Goal: Information Seeking & Learning: Learn about a topic

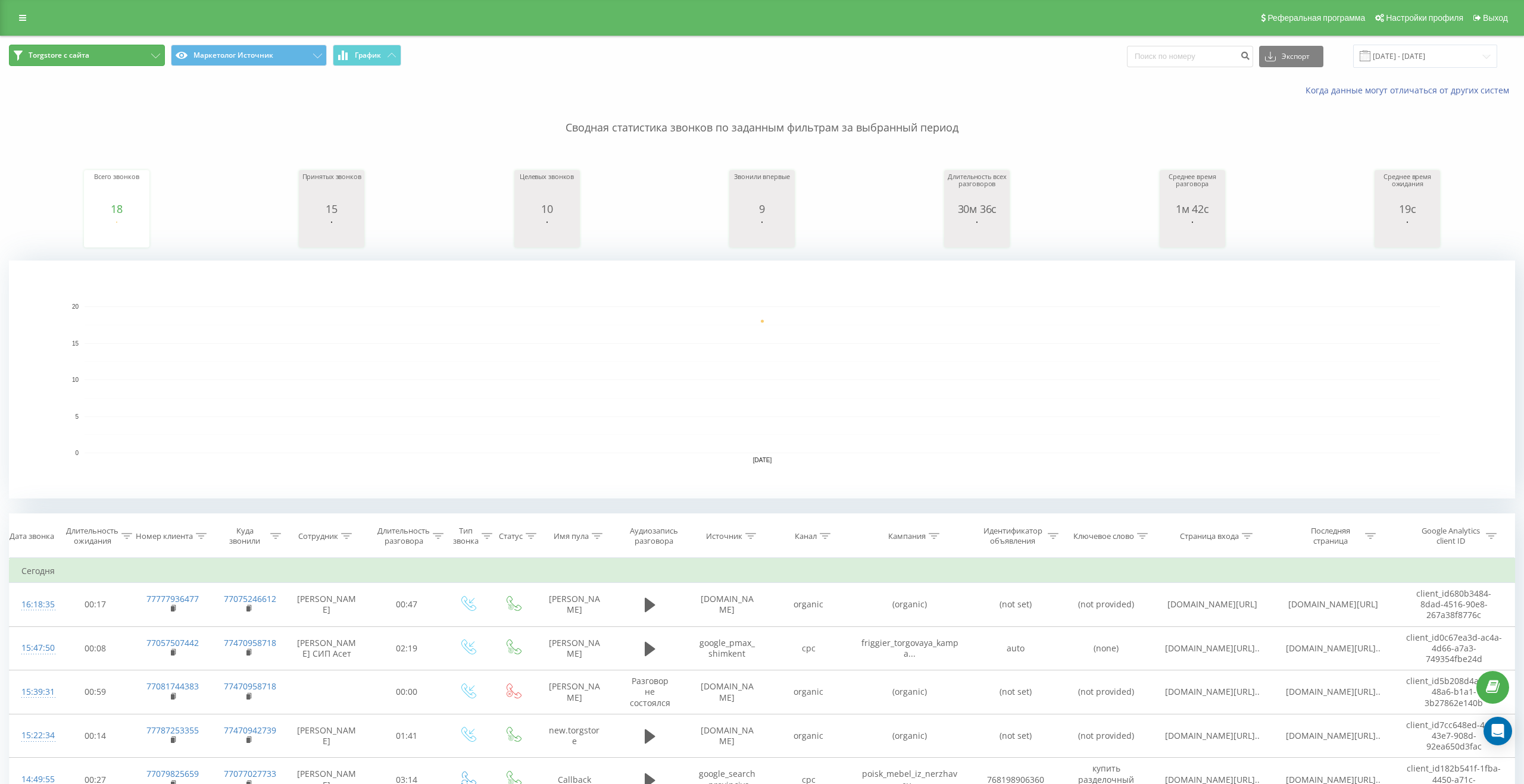
click at [154, 65] on button "Torgstore с сайта" at bounding box center [87, 55] width 156 height 21
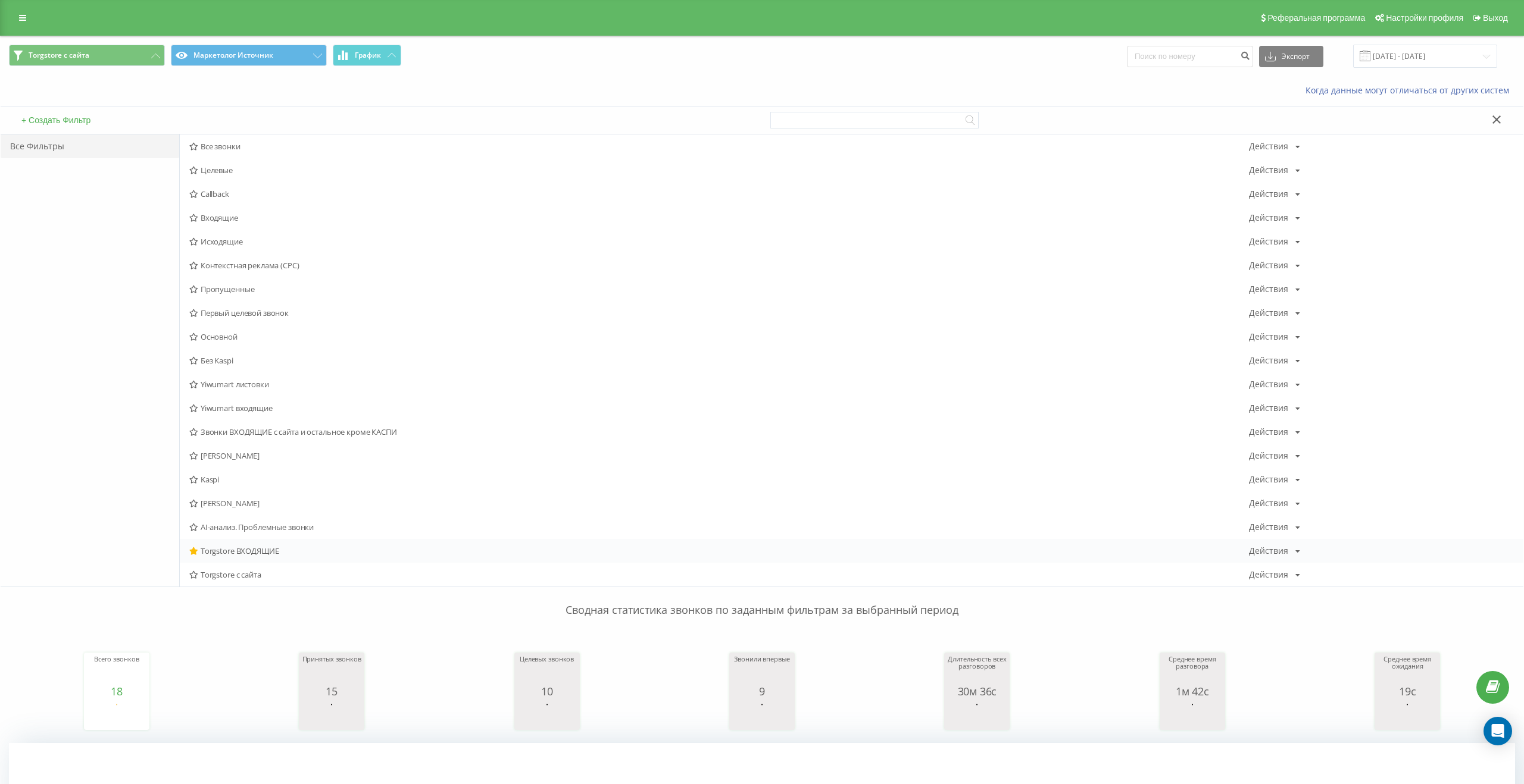
click at [230, 550] on span "Torgstore ВХОДЯЩИЕ" at bounding box center [719, 550] width 1060 height 8
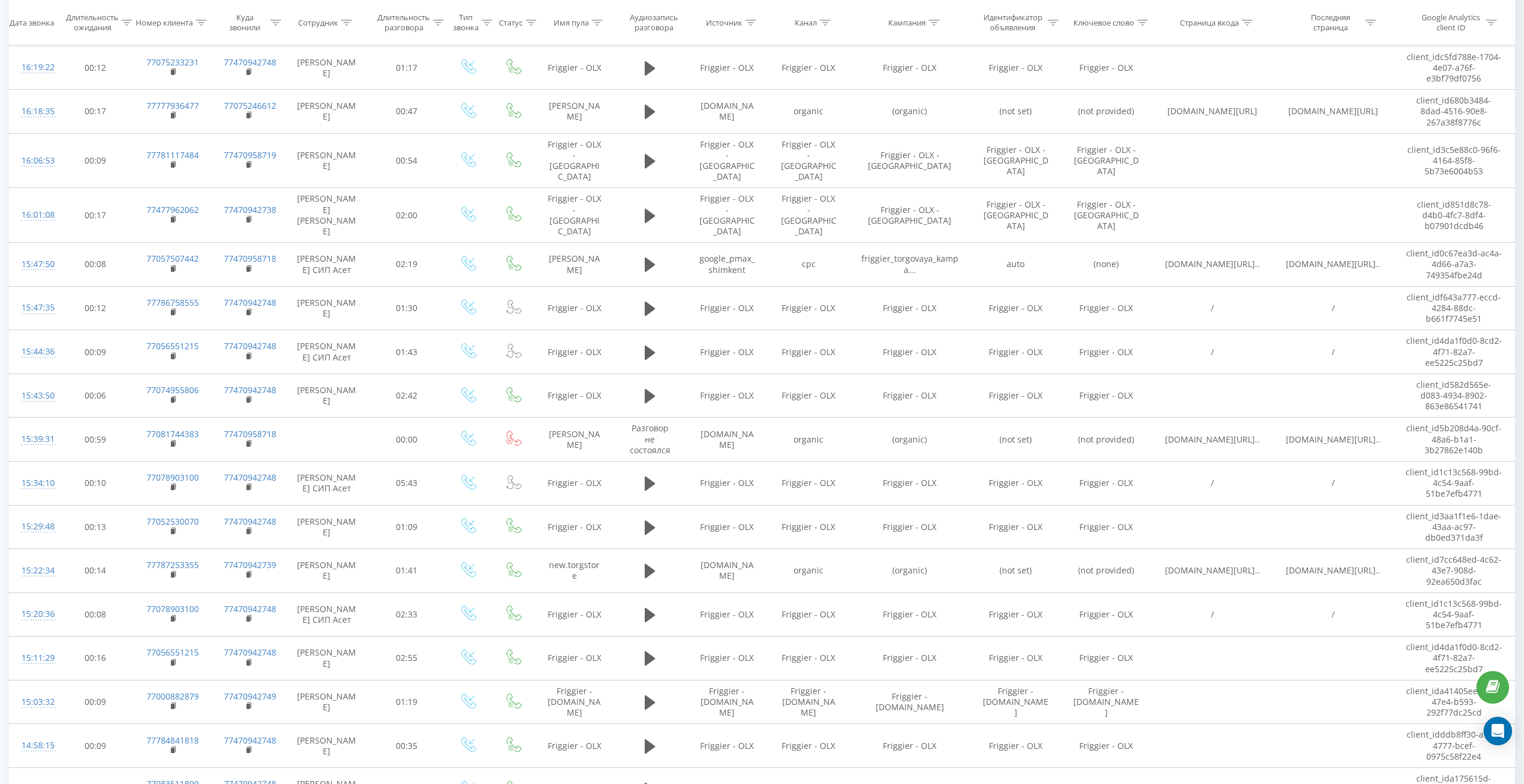
scroll to position [642, 0]
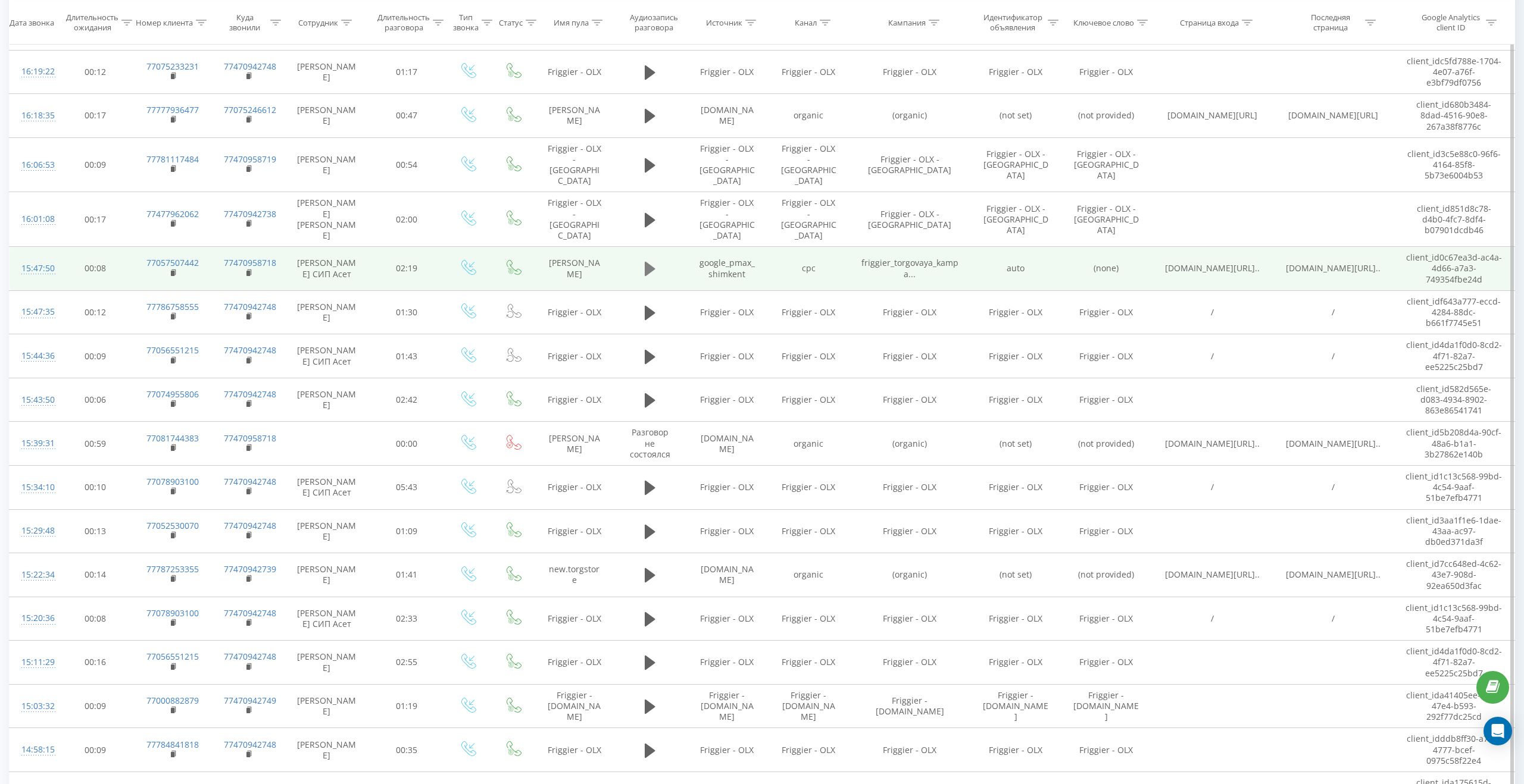
click at [650, 262] on icon at bounding box center [650, 268] width 11 height 14
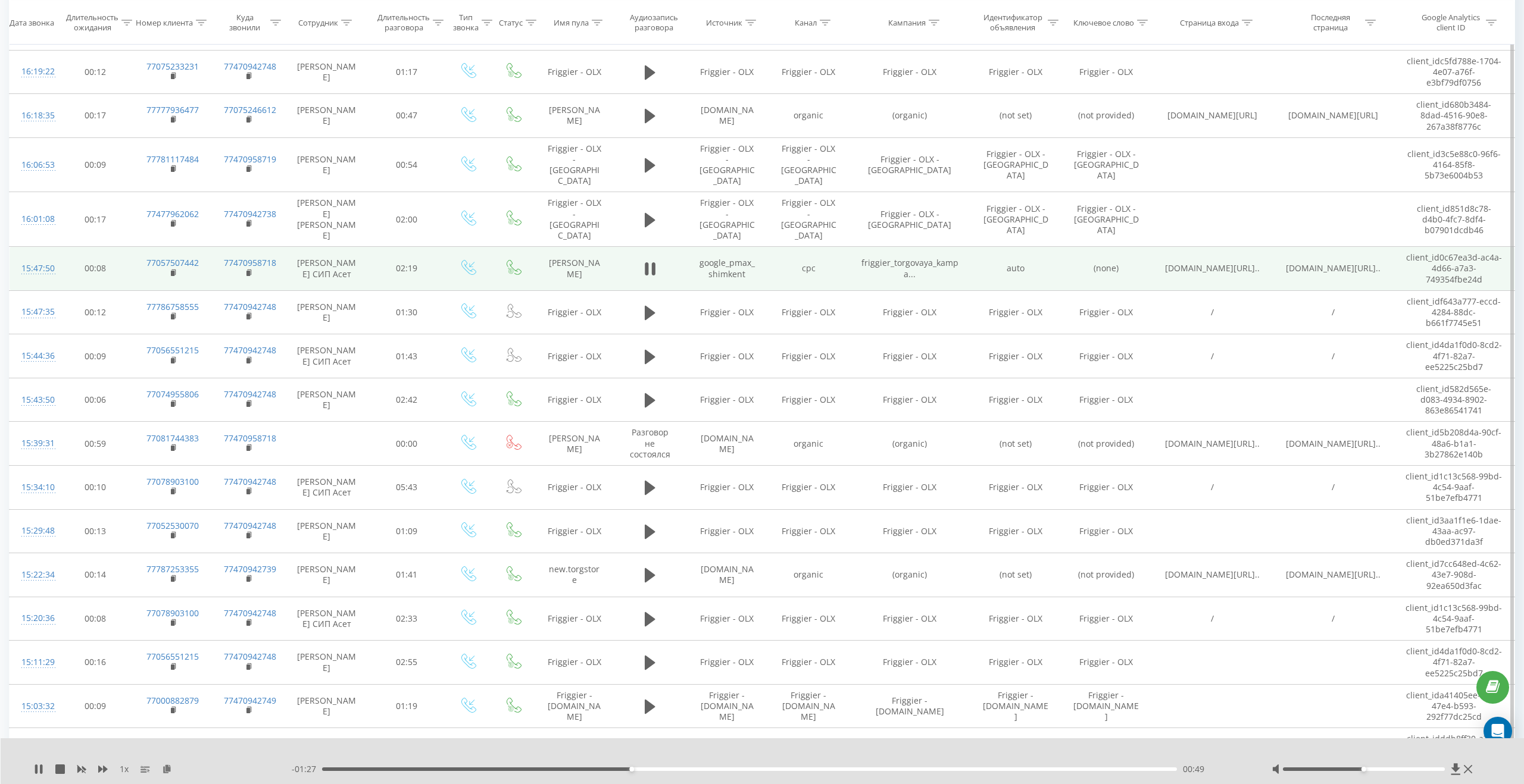
click at [920, 769] on div "00:49" at bounding box center [749, 769] width 855 height 4
click at [1104, 766] on div "- 00:40 01:37 01:37" at bounding box center [767, 769] width 950 height 12
click at [1109, 767] on div "01:37" at bounding box center [749, 769] width 855 height 4
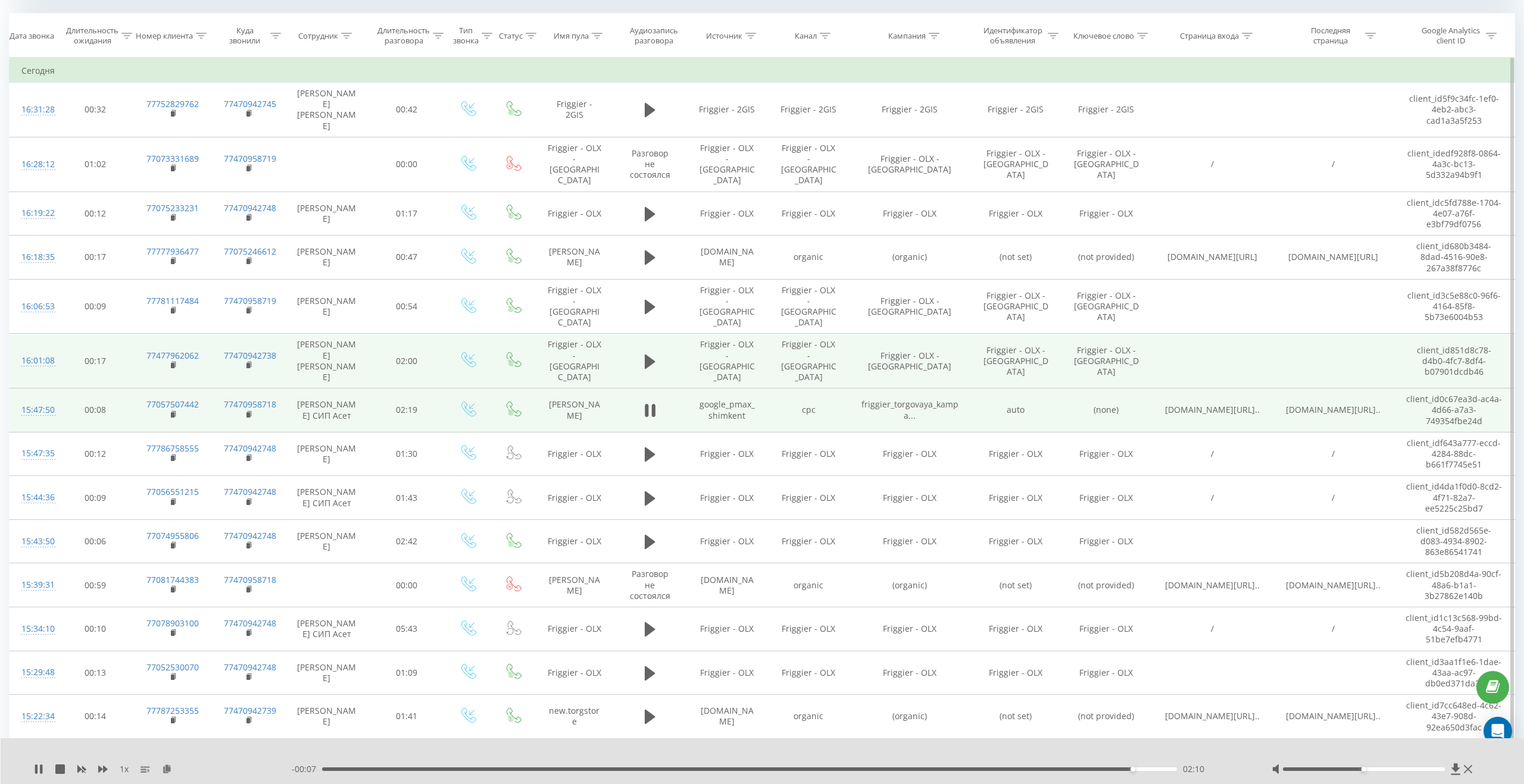
scroll to position [498, 0]
click at [649, 357] on icon at bounding box center [650, 363] width 11 height 14
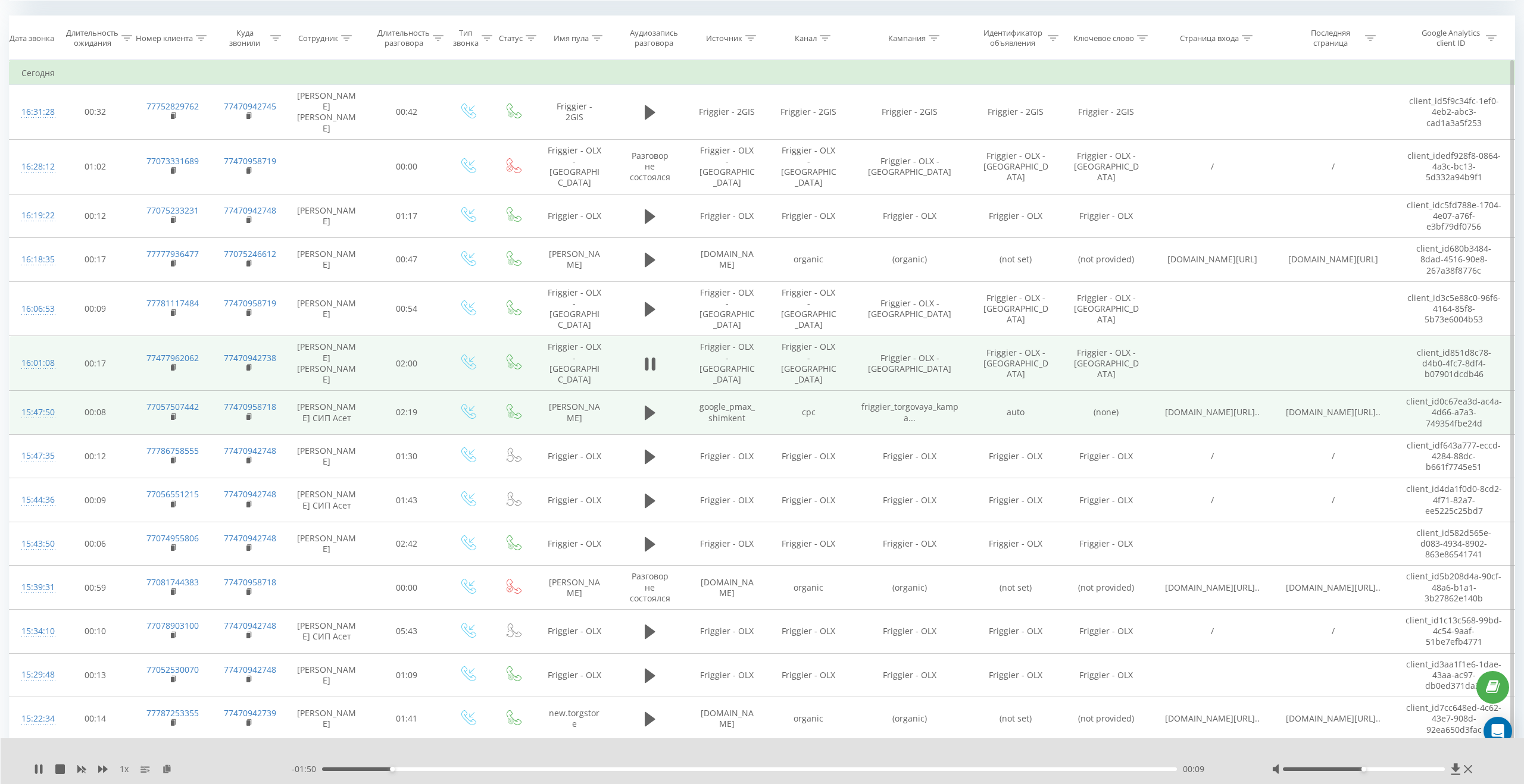
click at [590, 765] on div "- 01:50 00:09 00:09" at bounding box center [767, 769] width 950 height 12
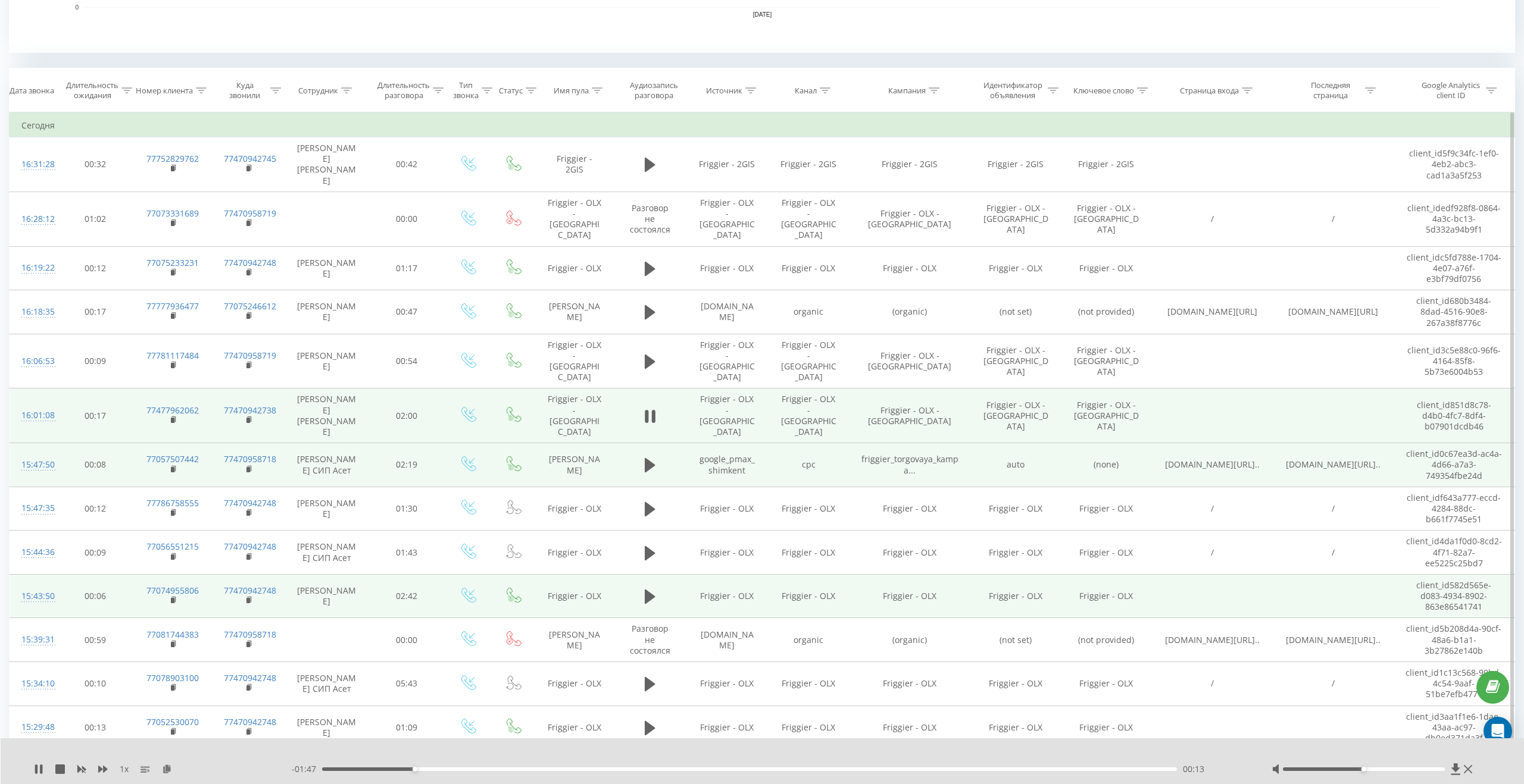
scroll to position [445, 0]
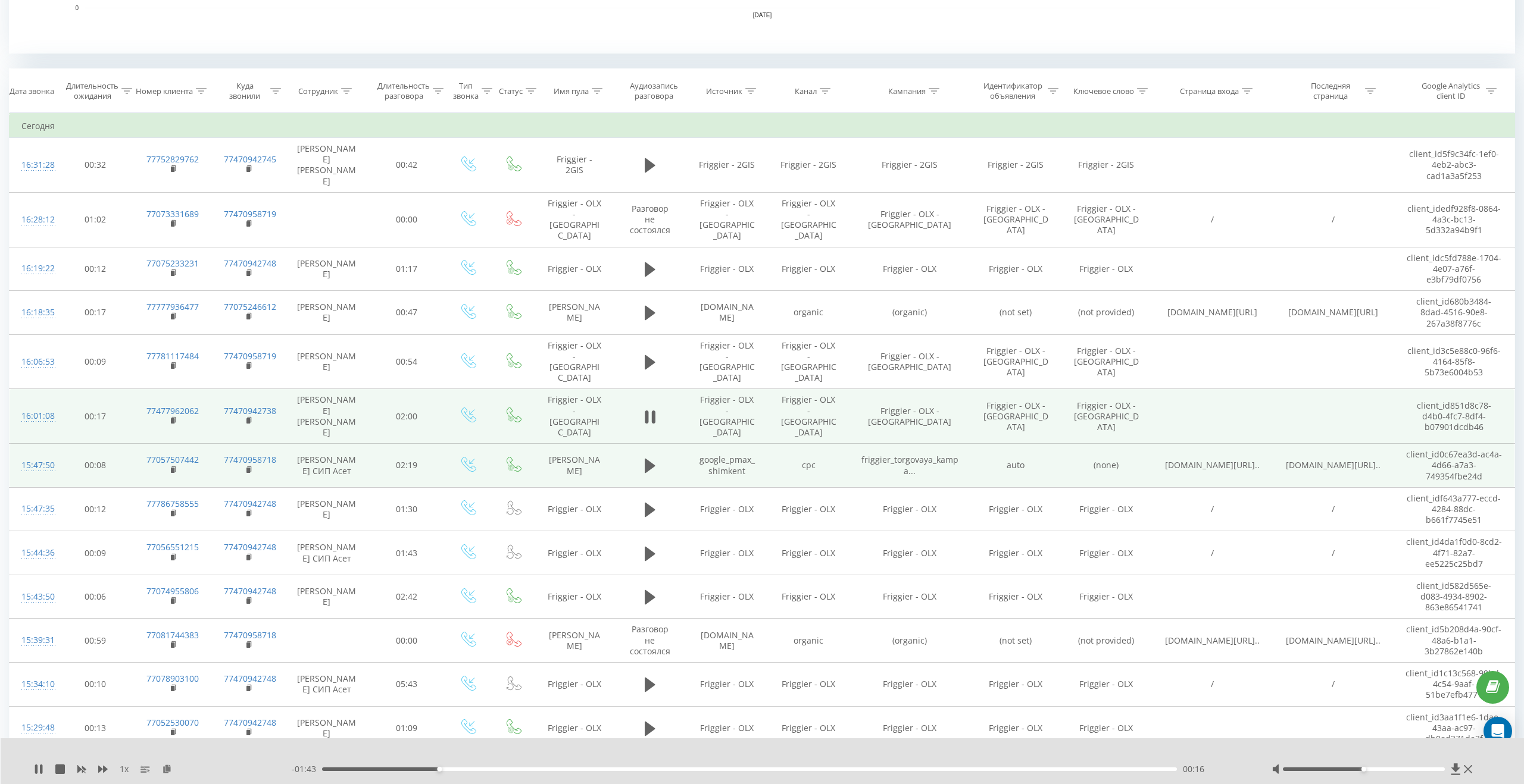
click at [576, 767] on div "00:16" at bounding box center [749, 769] width 855 height 4
click at [650, 765] on div "- 01:22 00:37 00:37" at bounding box center [767, 769] width 950 height 12
click at [659, 767] on div "00:47" at bounding box center [749, 769] width 855 height 4
click at [784, 769] on div "01:05" at bounding box center [749, 769] width 855 height 4
click at [922, 767] on div "01:05" at bounding box center [749, 769] width 855 height 4
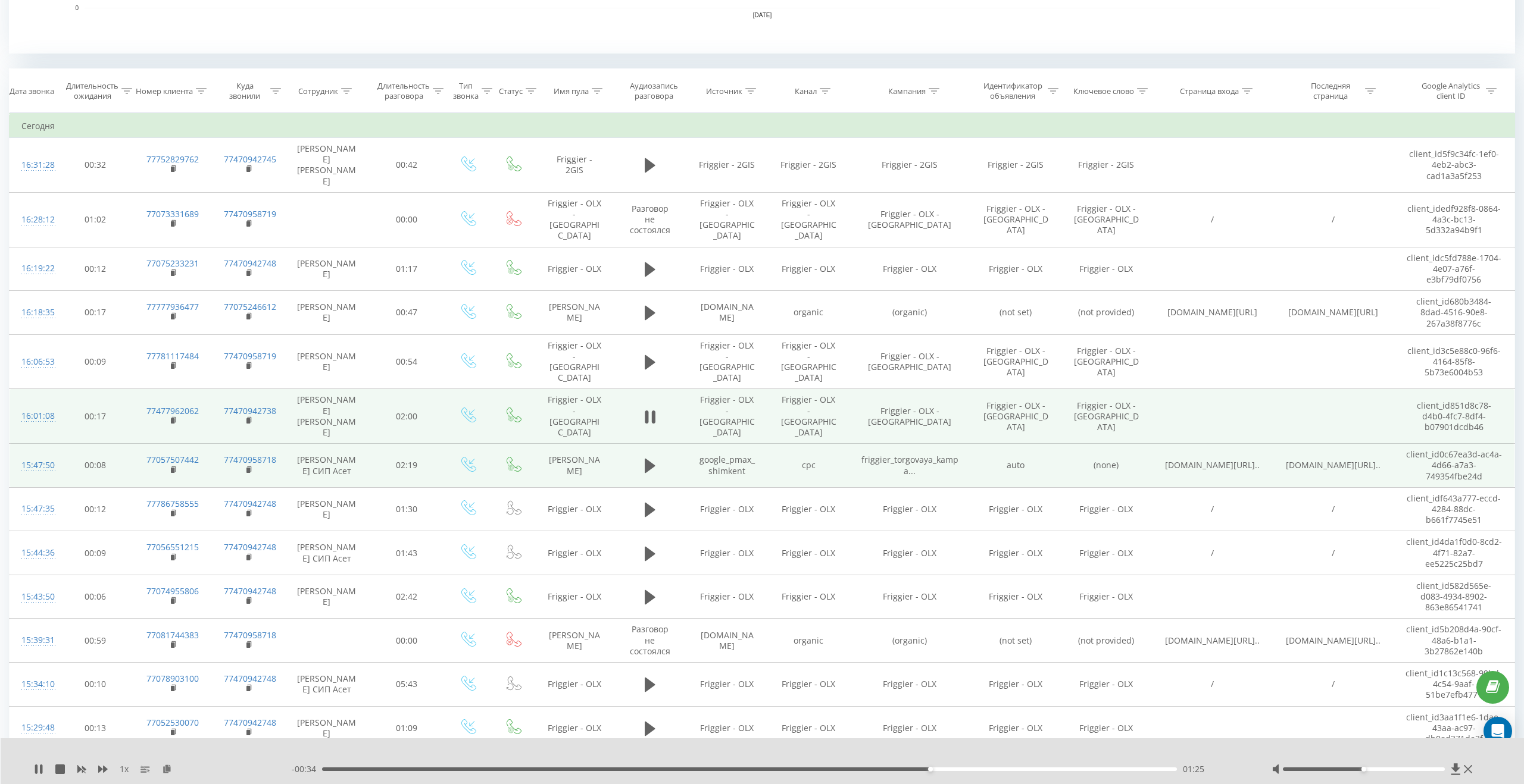
click at [1002, 771] on div "- 00:34 01:25 01:25" at bounding box center [767, 769] width 950 height 12
click at [1024, 771] on div "01:38" at bounding box center [749, 769] width 855 height 4
click at [1470, 771] on icon at bounding box center [1467, 769] width 8 height 8
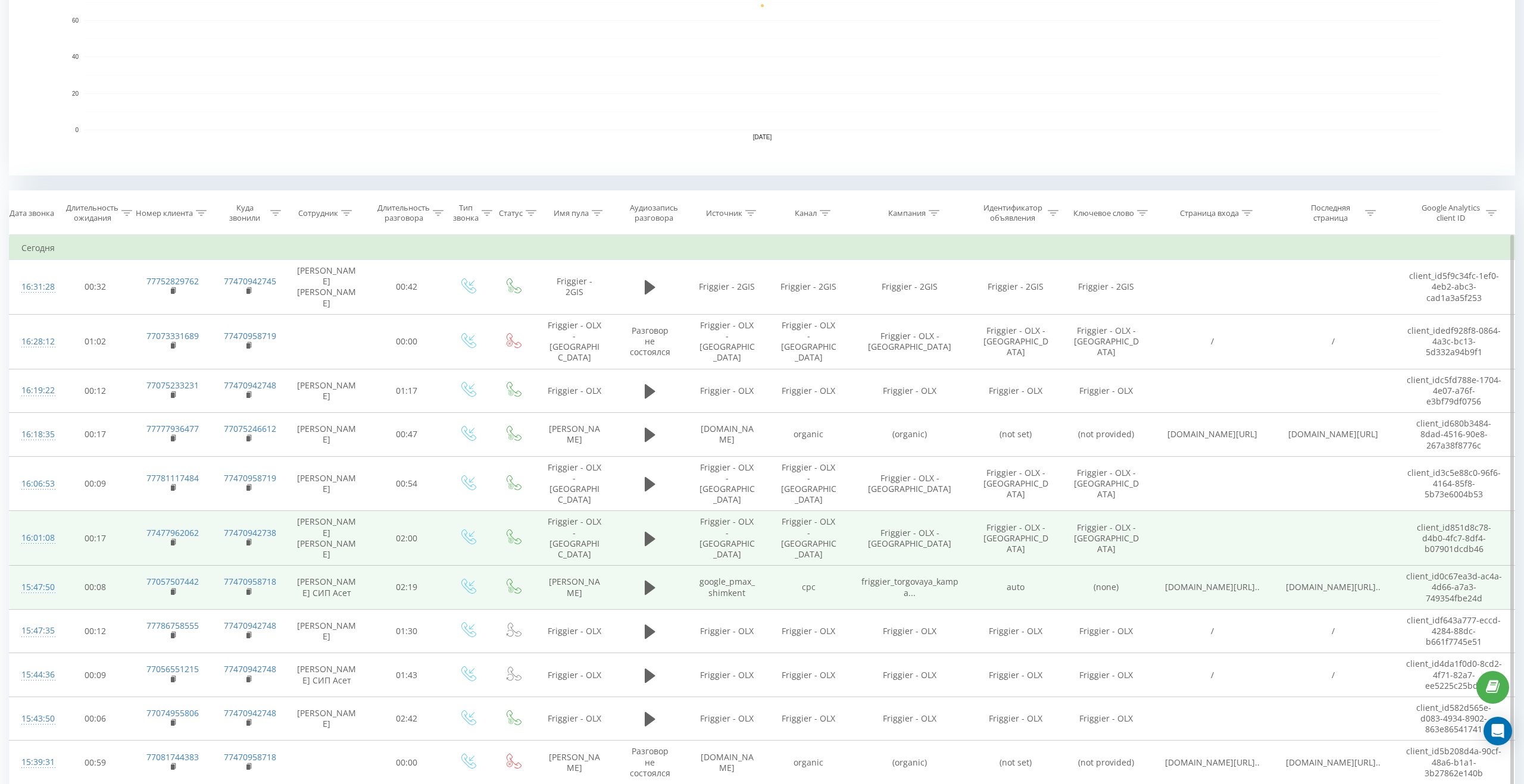
scroll to position [97, 0]
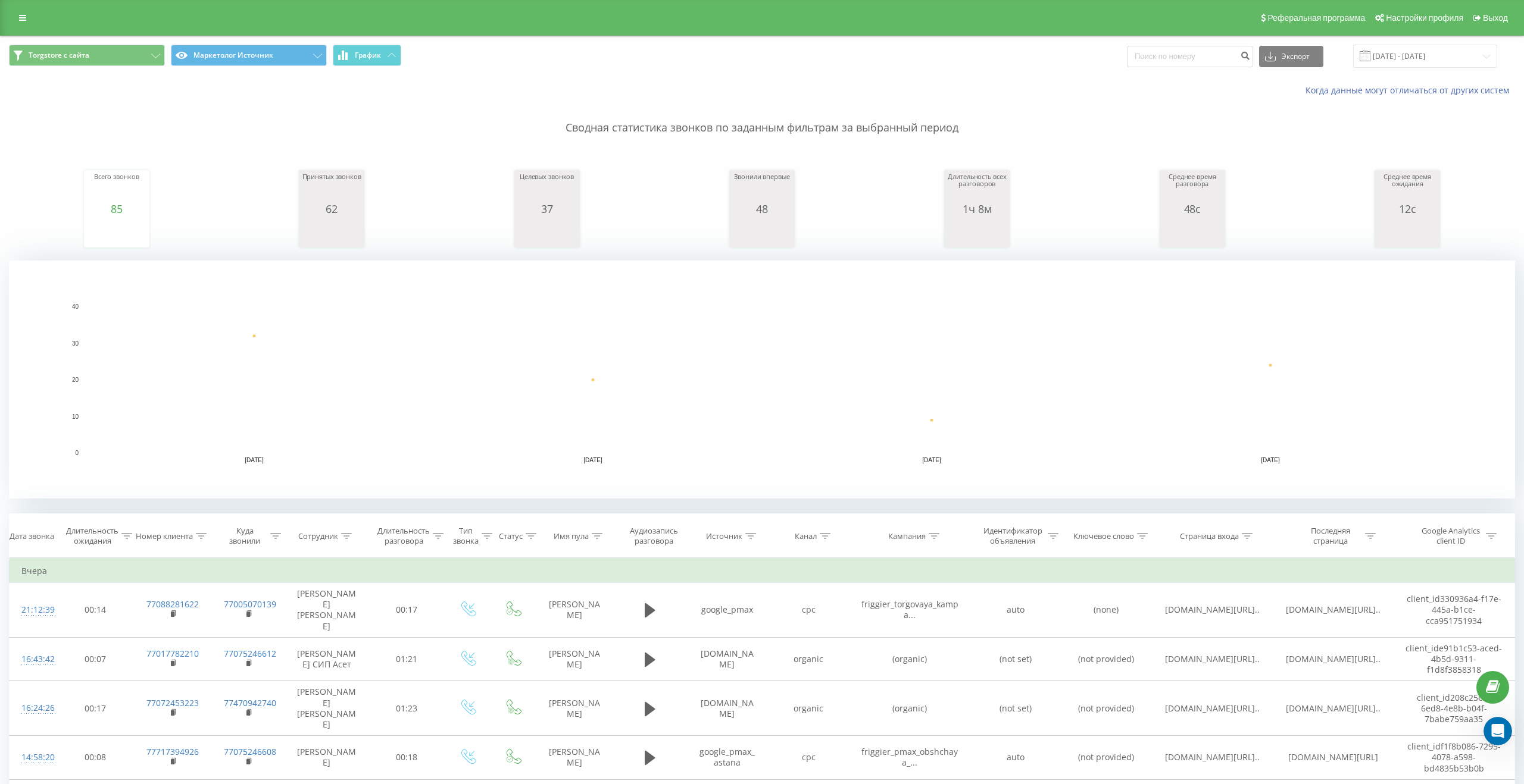
scroll to position [2059, 0]
